Goal: Information Seeking & Learning: Learn about a topic

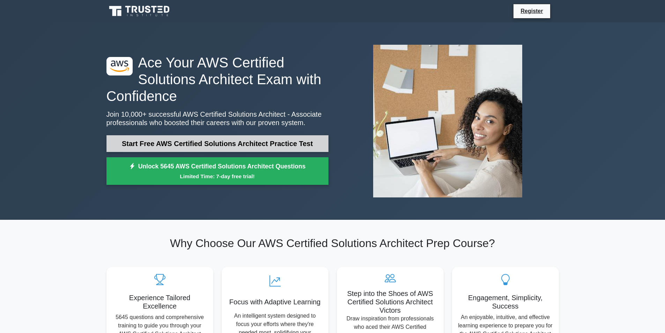
click at [213, 142] on link "Start Free AWS Certified Solutions Architect Practice Test" at bounding box center [217, 143] width 222 height 17
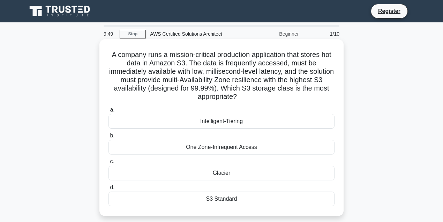
click at [270, 64] on h5 "A company runs a mission-critical production application that stores hot data i…" at bounding box center [222, 75] width 228 height 51
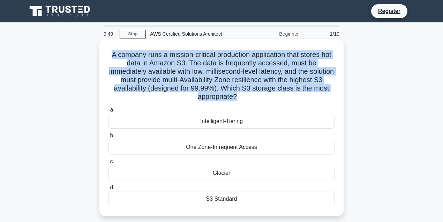
click at [270, 64] on h5 "A company runs a mission-critical production application that stores hot data i…" at bounding box center [222, 75] width 228 height 51
copy div "A company runs a mission-critical production application that stores hot data i…"
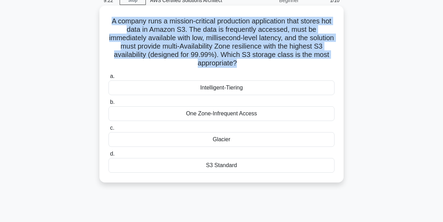
scroll to position [46, 0]
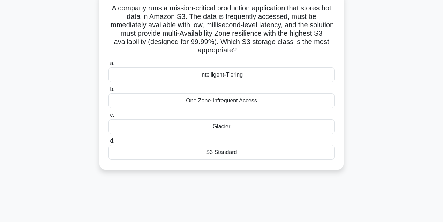
click at [189, 153] on div "S3 Standard" at bounding box center [222, 152] width 226 height 15
click at [109, 143] on input "d. S3 Standard" at bounding box center [109, 141] width 0 height 5
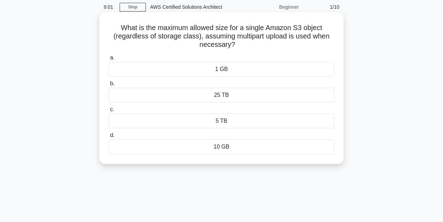
scroll to position [0, 0]
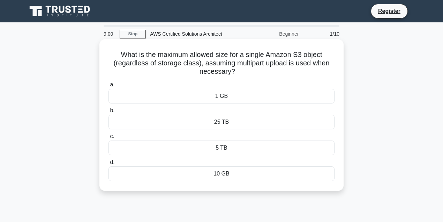
click at [213, 64] on h5 "What is the maximum allowed size for a single Amazon S3 object (regardless of s…" at bounding box center [222, 63] width 228 height 26
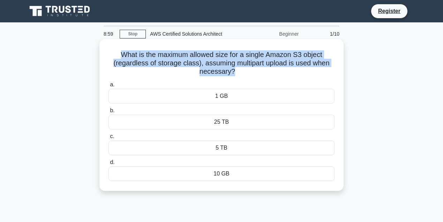
click at [213, 64] on h5 "What is the maximum allowed size for a single Amazon S3 object (regardless of s…" at bounding box center [222, 63] width 228 height 26
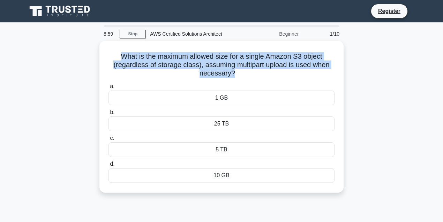
copy div "What is the maximum allowed size for a single Amazon S3 object (regardless of s…"
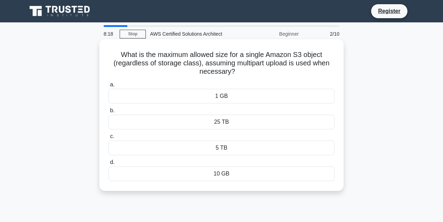
click at [220, 148] on div "5 TB" at bounding box center [222, 147] width 226 height 15
click at [109, 139] on input "c. 5 TB" at bounding box center [109, 136] width 0 height 5
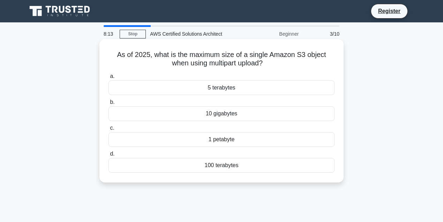
click at [223, 164] on div "100 terabytes" at bounding box center [222, 165] width 226 height 15
click at [109, 156] on input "d. 100 terabytes" at bounding box center [109, 154] width 0 height 5
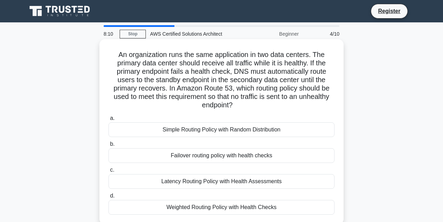
click at [219, 137] on div "Simple Routing Policy with Random Distribution" at bounding box center [222, 129] width 226 height 15
click at [109, 120] on input "a. Simple Routing Policy with Random Distribution" at bounding box center [109, 118] width 0 height 5
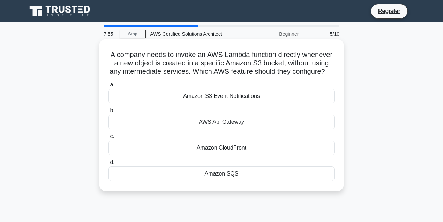
click at [205, 76] on h5 "A company needs to invoke an AWS Lambda function directly whenever a new object…" at bounding box center [222, 63] width 228 height 26
click at [212, 98] on div "Amazon S3 Event Notifications" at bounding box center [222, 96] width 226 height 15
click at [109, 87] on input "a. Amazon S3 Event Notifications" at bounding box center [109, 84] width 0 height 5
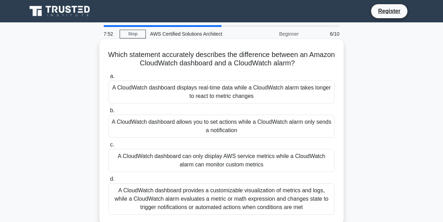
click at [207, 158] on div "A CloudWatch dashboard can only display AWS service metrics while a CloudWatch …" at bounding box center [222, 160] width 226 height 23
click at [109, 147] on input "c. A CloudWatch dashboard can only display AWS service metrics while a CloudWat…" at bounding box center [109, 144] width 0 height 5
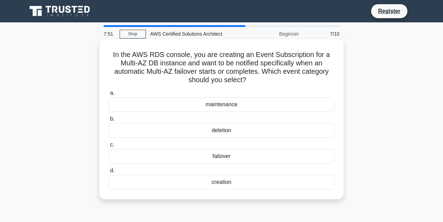
click at [221, 109] on div "maintenance" at bounding box center [222, 104] width 226 height 15
click at [109, 95] on input "a. maintenance" at bounding box center [109, 93] width 0 height 5
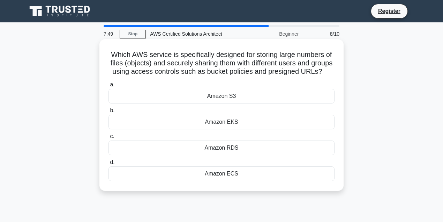
click at [216, 129] on div "Amazon EKS" at bounding box center [222, 122] width 226 height 15
click at [109, 113] on input "b. Amazon EKS" at bounding box center [109, 110] width 0 height 5
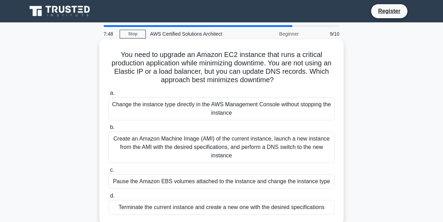
click at [212, 155] on div "Create an Amazon Machine Image (AMI) of the current instance, launch a new inst…" at bounding box center [222, 146] width 226 height 31
click at [109, 130] on input "b. Create an Amazon Machine Image (AMI) of the current instance, launch a new i…" at bounding box center [109, 127] width 0 height 5
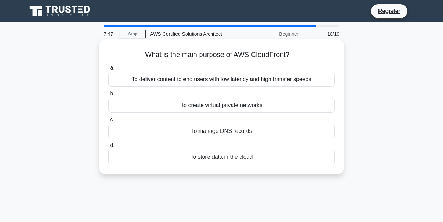
click at [223, 135] on div "To manage DNS records" at bounding box center [222, 131] width 226 height 15
click at [109, 122] on input "c. To manage DNS records" at bounding box center [109, 119] width 0 height 5
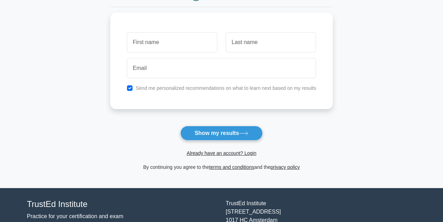
scroll to position [93, 0]
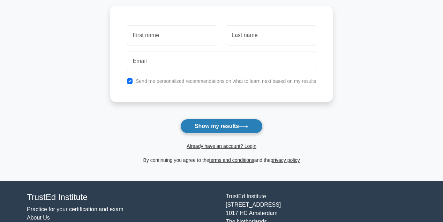
click at [224, 124] on button "Show my results" at bounding box center [222, 126] width 82 height 15
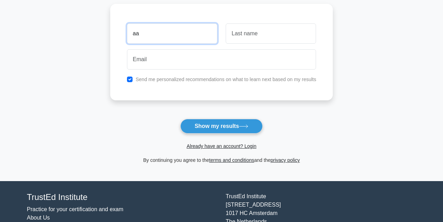
type input "aa"
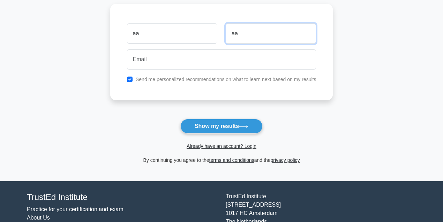
type input "aa"
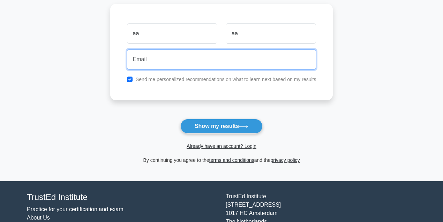
click at [177, 54] on input "email" at bounding box center [222, 59] width 190 height 20
type input "comunicaciones@despegar-ofertas.com.pe"
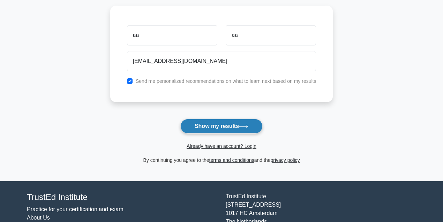
click at [212, 126] on button "Show my results" at bounding box center [222, 126] width 82 height 15
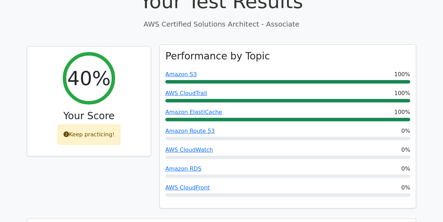
scroll to position [256, 0]
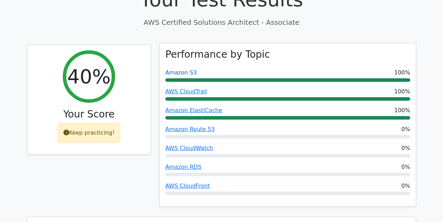
click at [188, 69] on link "Amazon S3" at bounding box center [181, 72] width 31 height 7
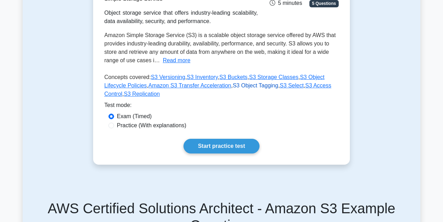
scroll to position [116, 0]
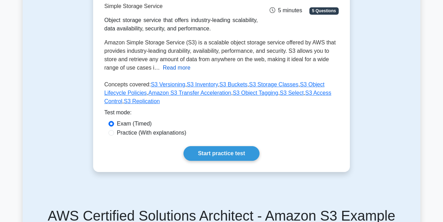
click at [180, 71] on button "Read more" at bounding box center [177, 68] width 28 height 8
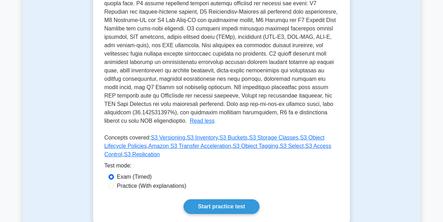
scroll to position [209, 0]
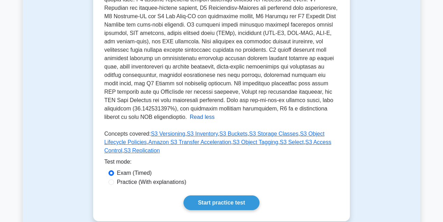
click at [215, 113] on button "Read less" at bounding box center [202, 117] width 25 height 8
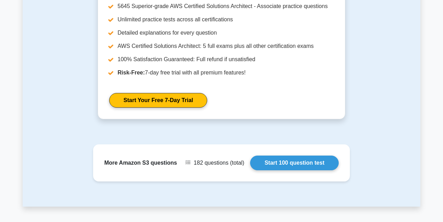
scroll to position [696, 0]
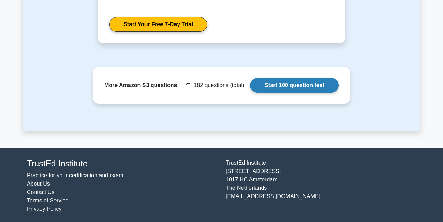
click at [250, 85] on link "Start 100 question test" at bounding box center [294, 85] width 89 height 15
